Goal: Information Seeking & Learning: Find specific fact

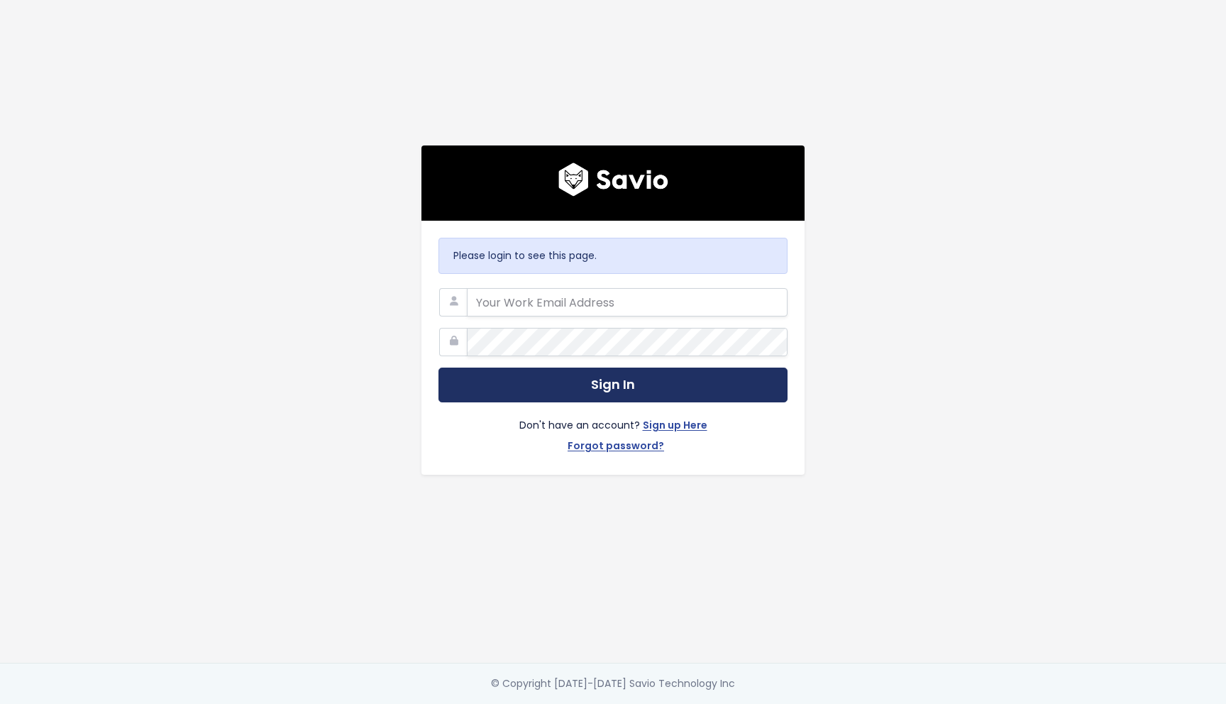
type input "gserrat@flinks.com"
click at [598, 385] on button "Sign In" at bounding box center [613, 385] width 349 height 35
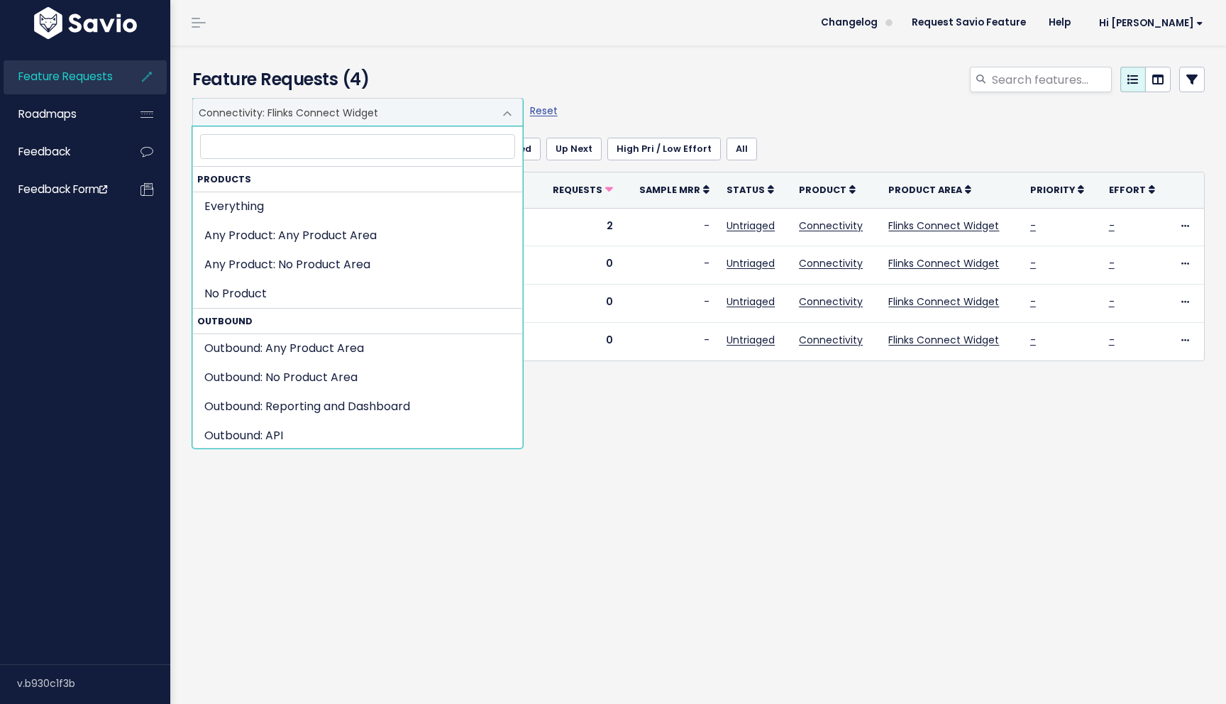
click at [347, 110] on span "Connectivity: Flinks Connect Widget" at bounding box center [343, 112] width 301 height 27
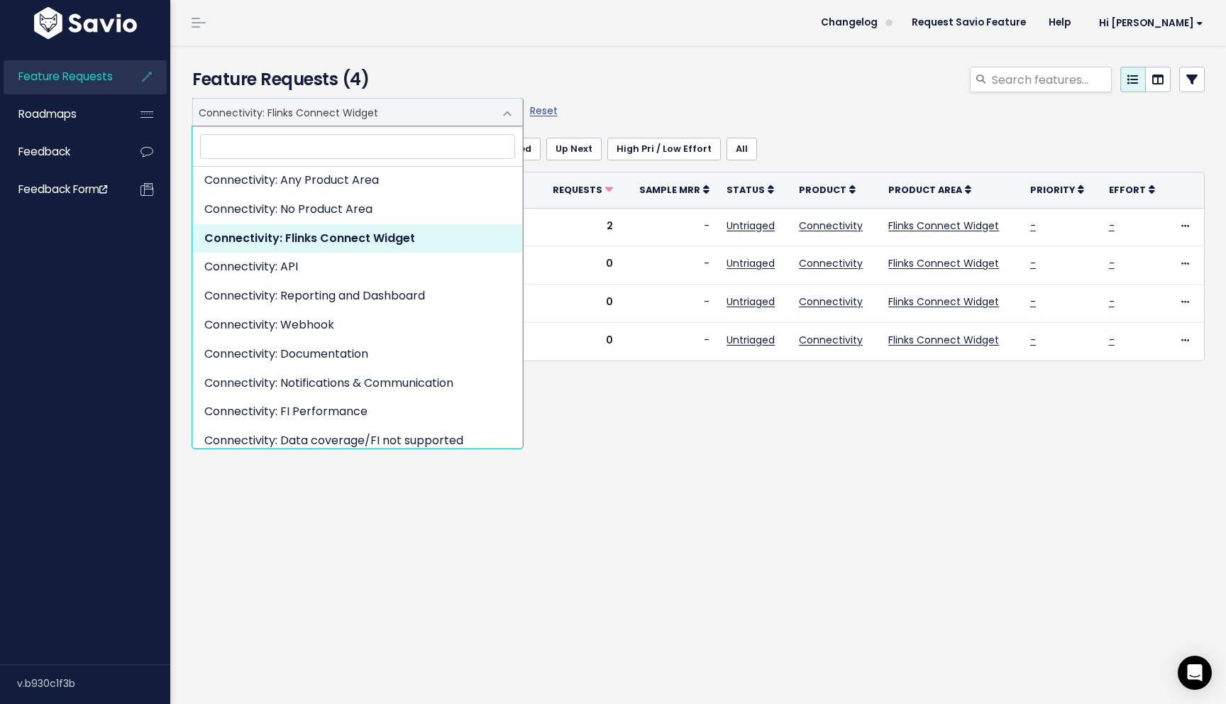
click at [815, 69] on div at bounding box center [872, 82] width 690 height 31
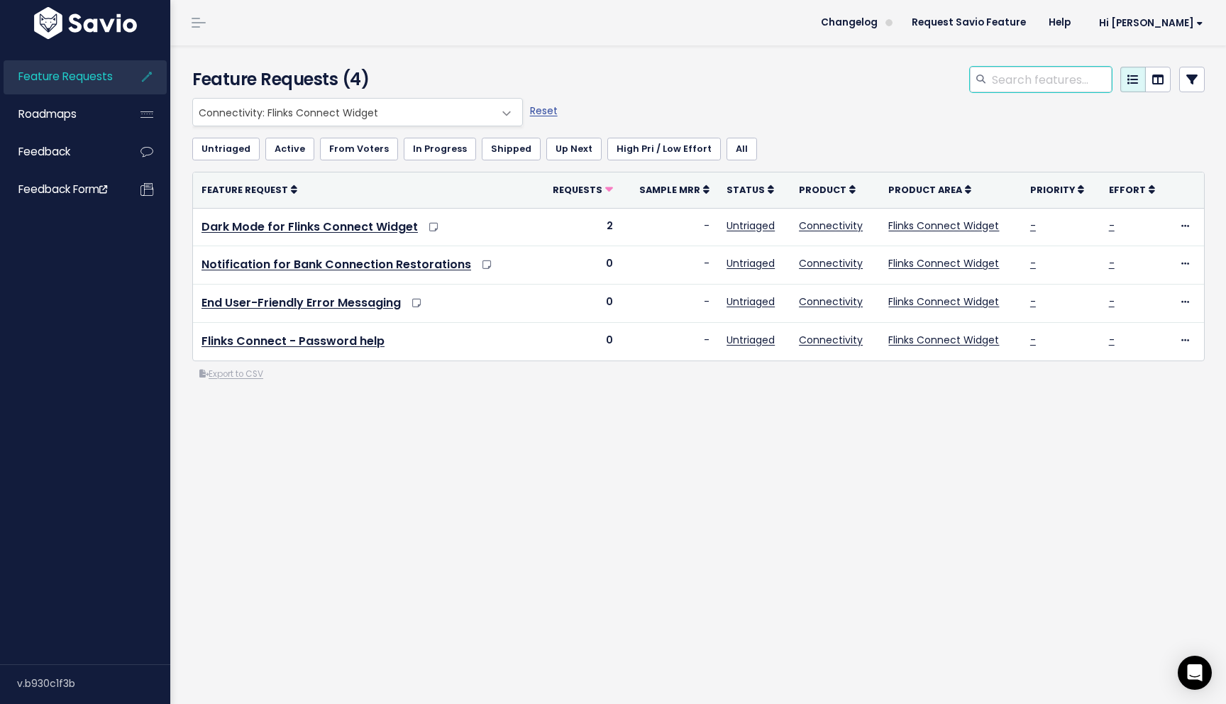
click at [1049, 75] on input "search" at bounding box center [1051, 80] width 121 height 26
type input "void cheque"
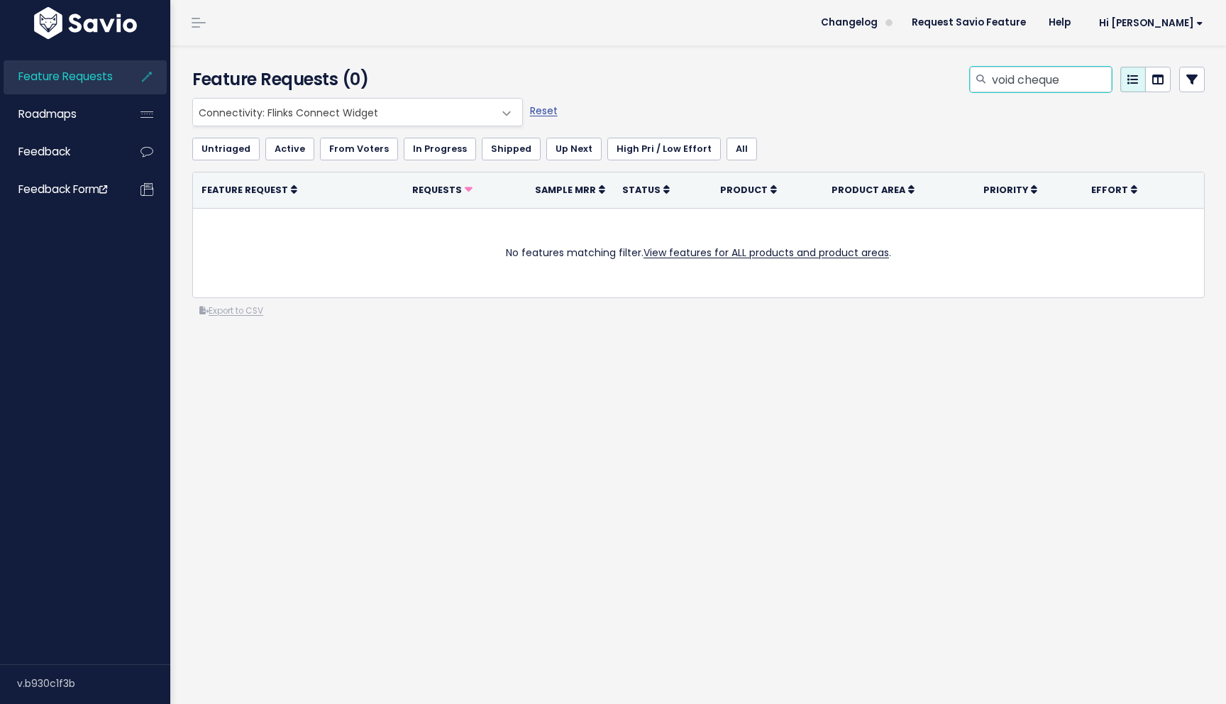
click at [998, 78] on input "void cheque" at bounding box center [1051, 80] width 121 height 26
click at [1039, 77] on input "search" at bounding box center [1051, 80] width 121 height 26
click at [507, 111] on span at bounding box center [507, 113] width 28 height 28
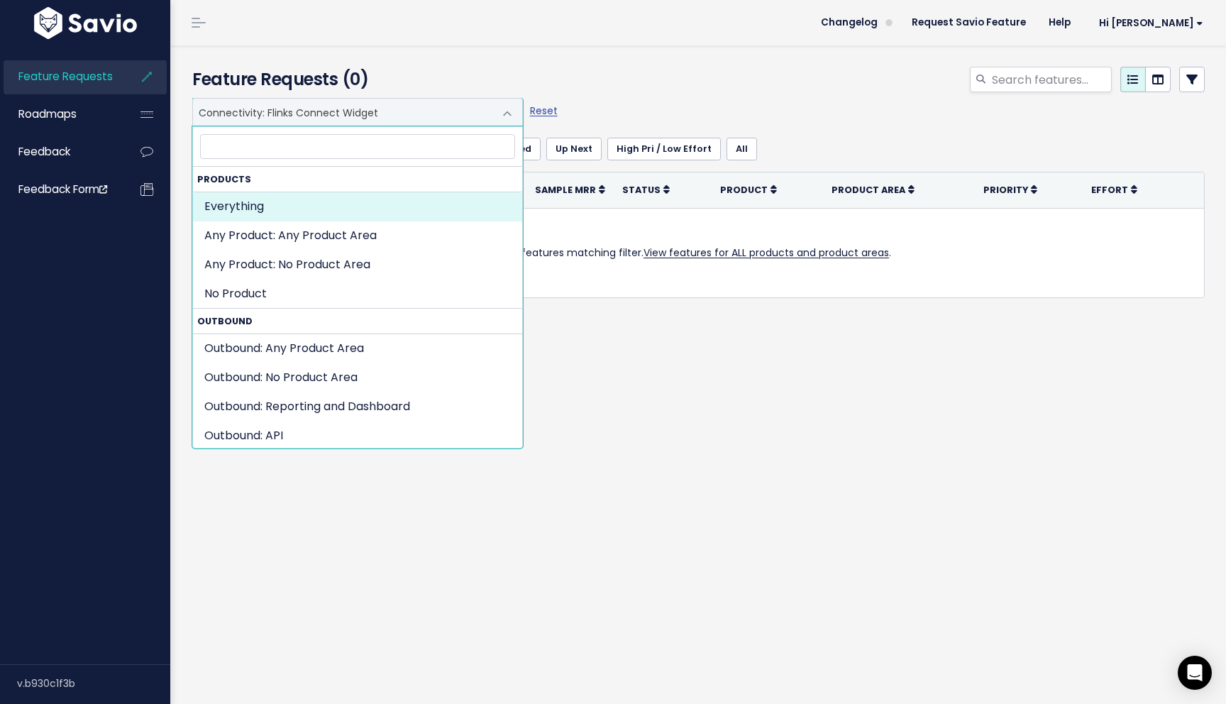
select select ":"
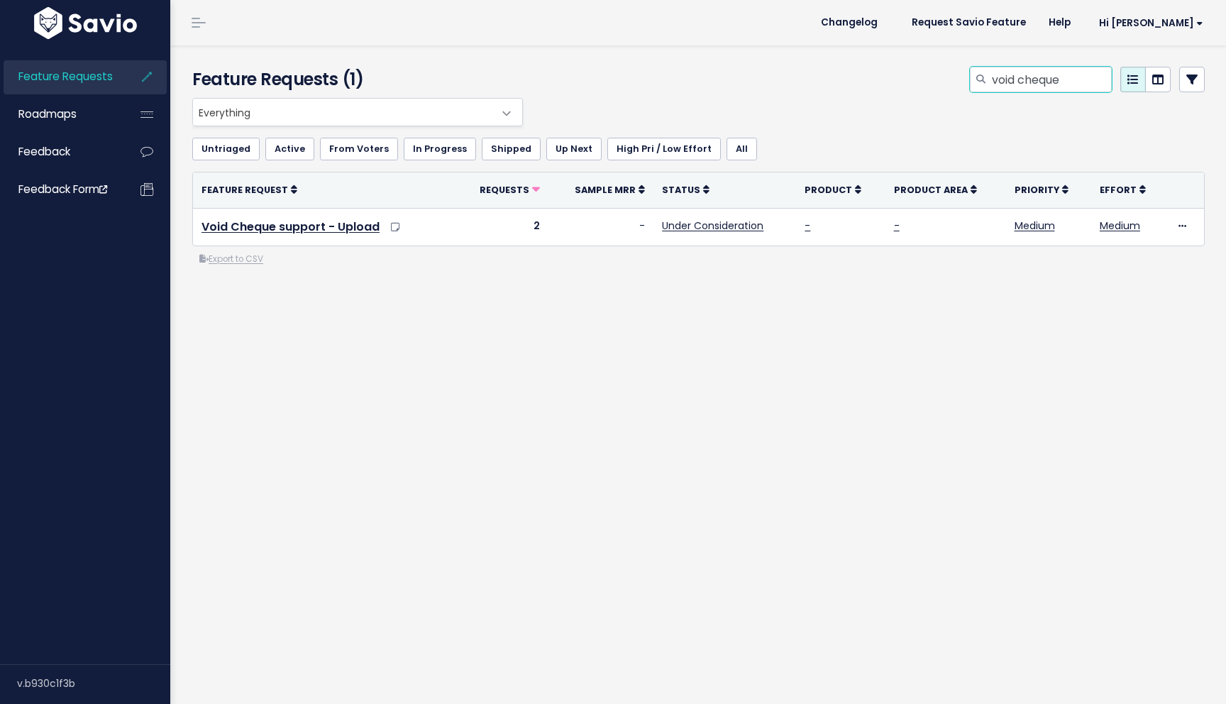
click at [1021, 80] on input "void cheque" at bounding box center [1051, 80] width 121 height 26
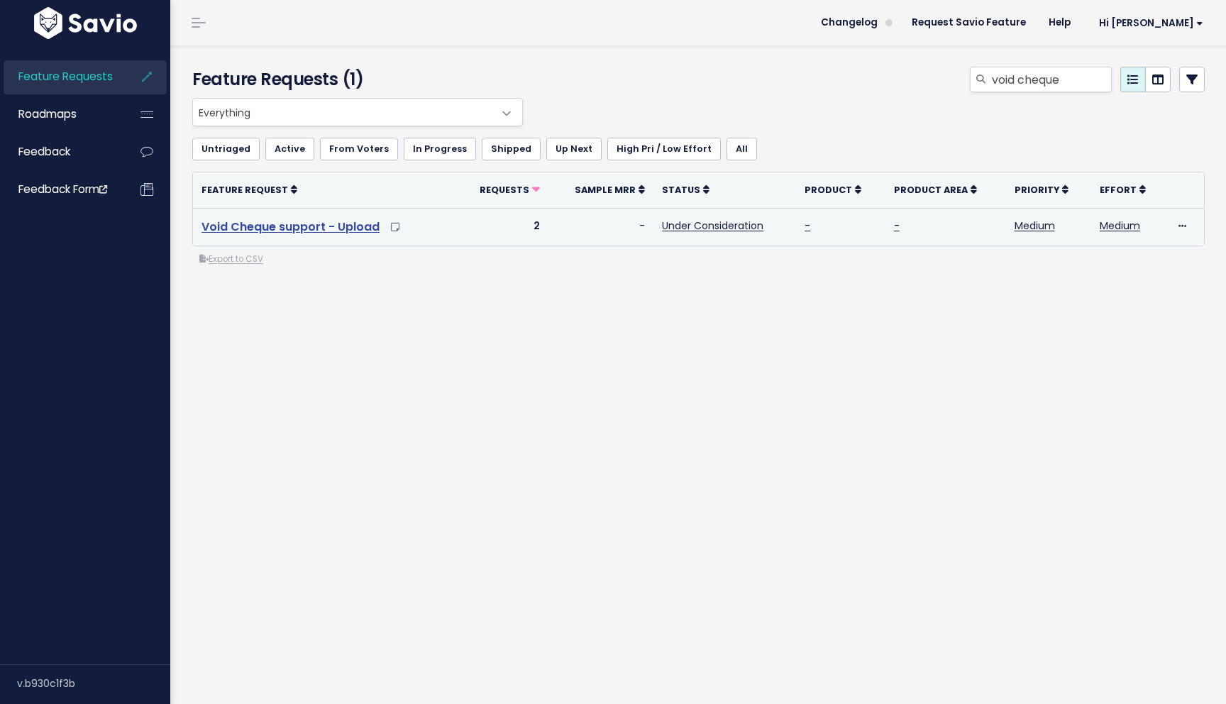
click at [301, 228] on link "Void Cheque support - Upload" at bounding box center [291, 227] width 178 height 16
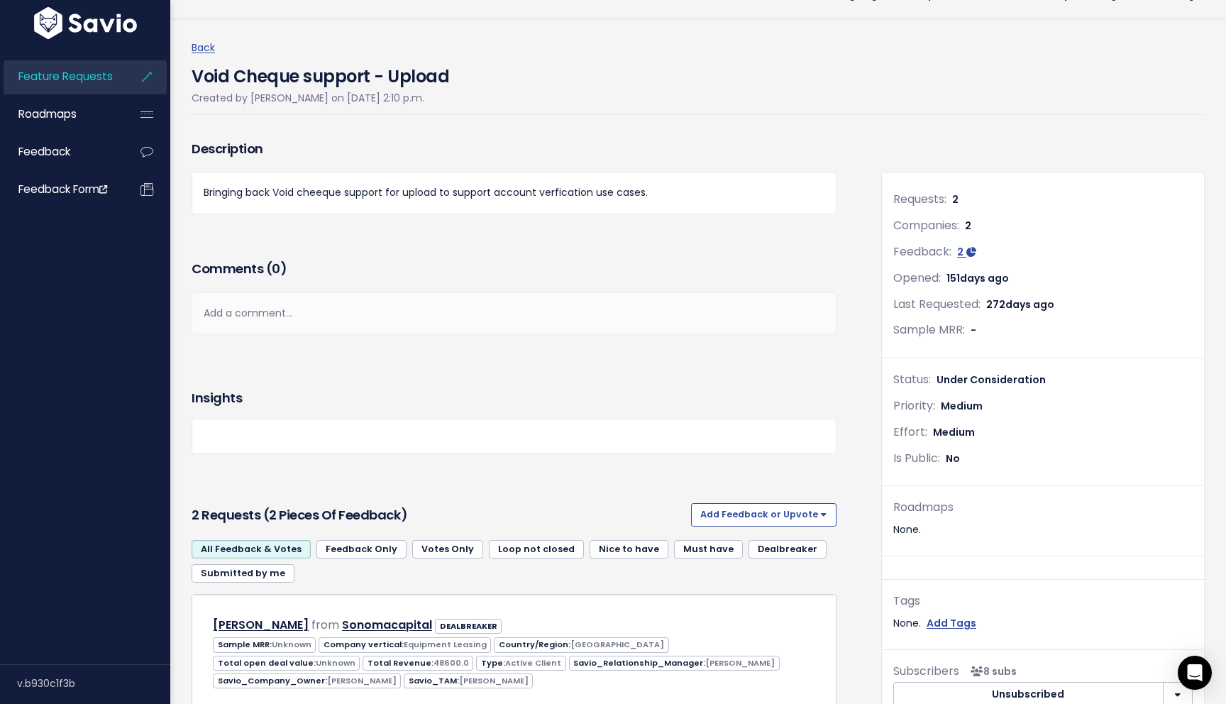
scroll to position [29, 0]
click at [386, 189] on p "Bringing back Void cheeque support for upload to support account verfication us…" at bounding box center [514, 191] width 621 height 18
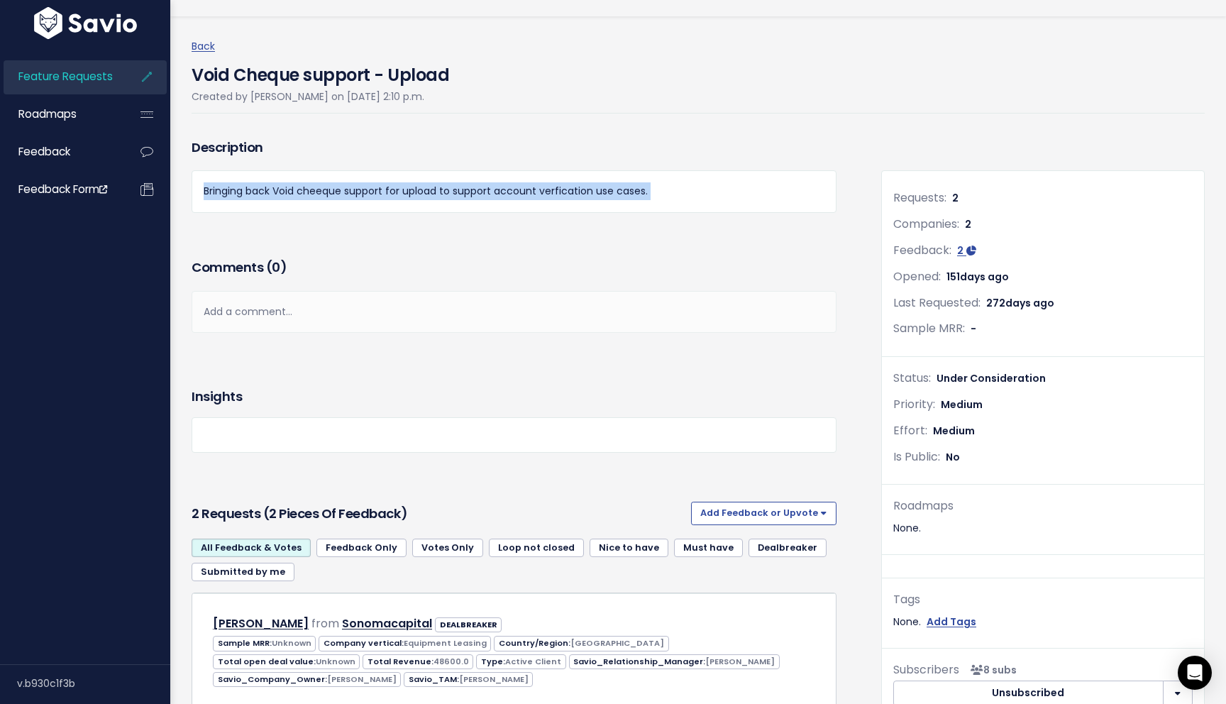
click at [386, 189] on p "Bringing back Void cheeque support for upload to support account verfication us…" at bounding box center [514, 191] width 621 height 18
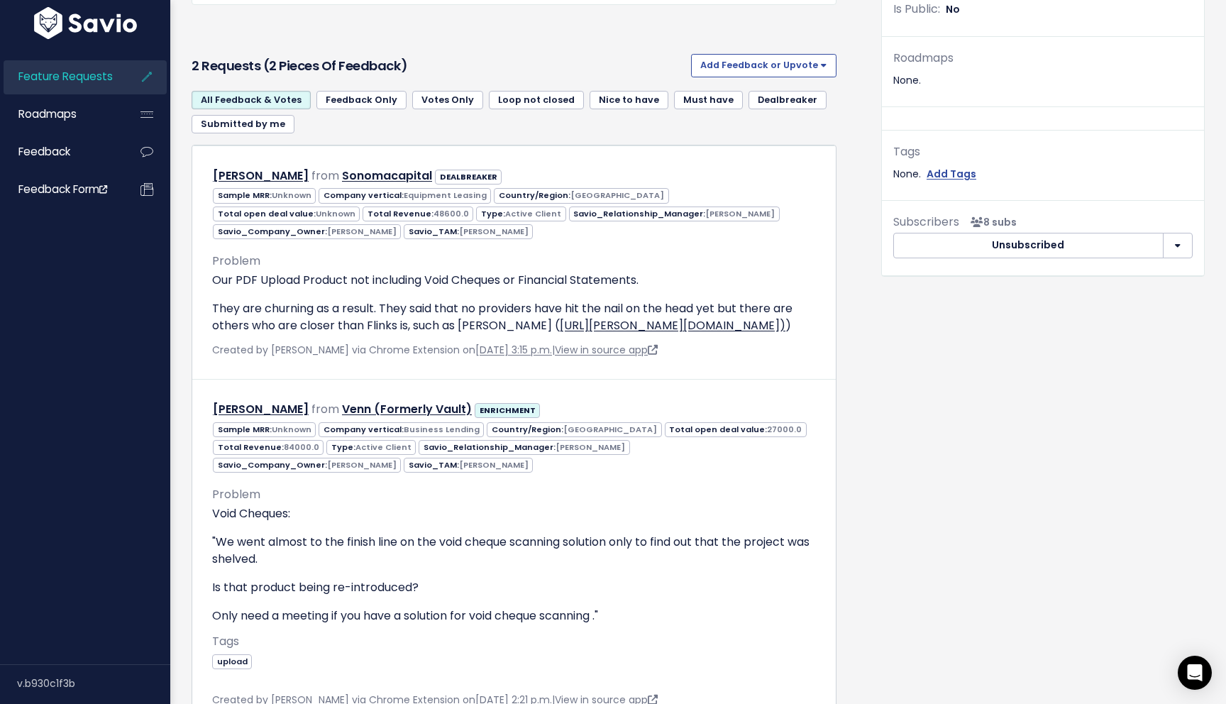
scroll to position [480, 0]
